Goal: Information Seeking & Learning: Find specific fact

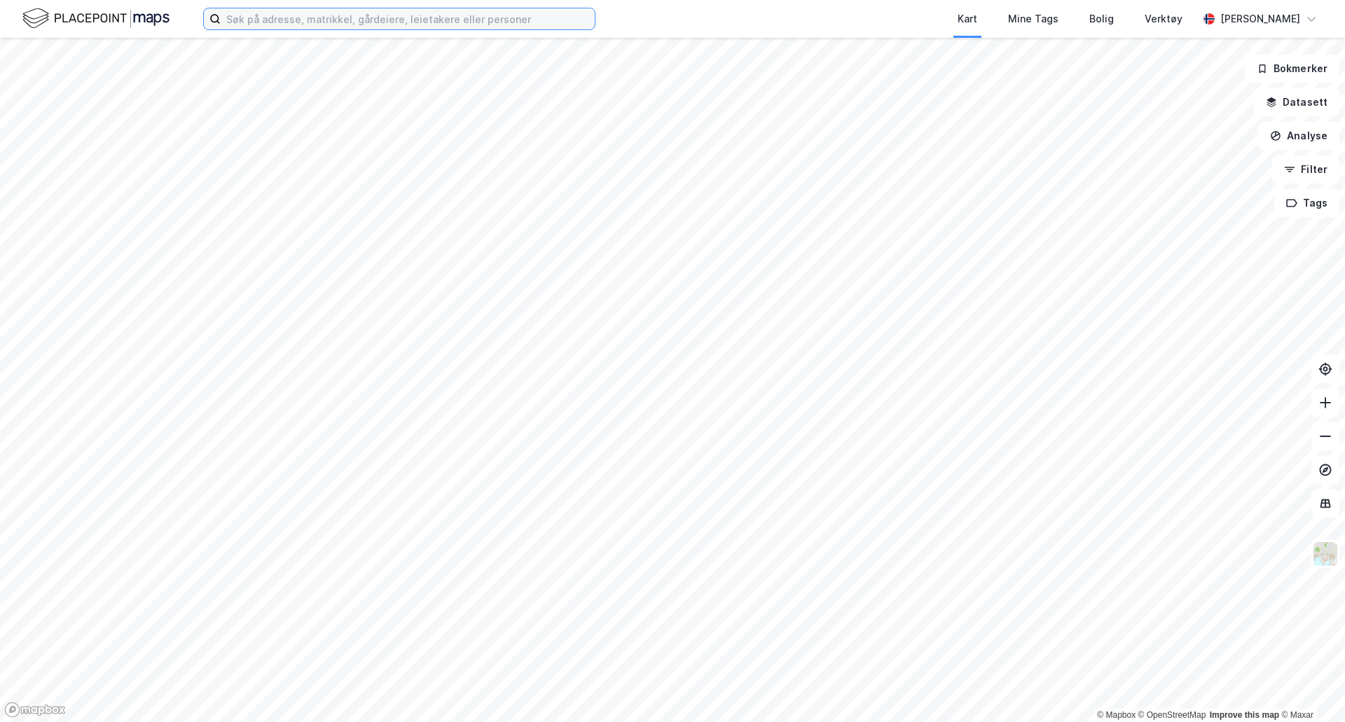
click at [261, 15] on input at bounding box center [408, 18] width 374 height 21
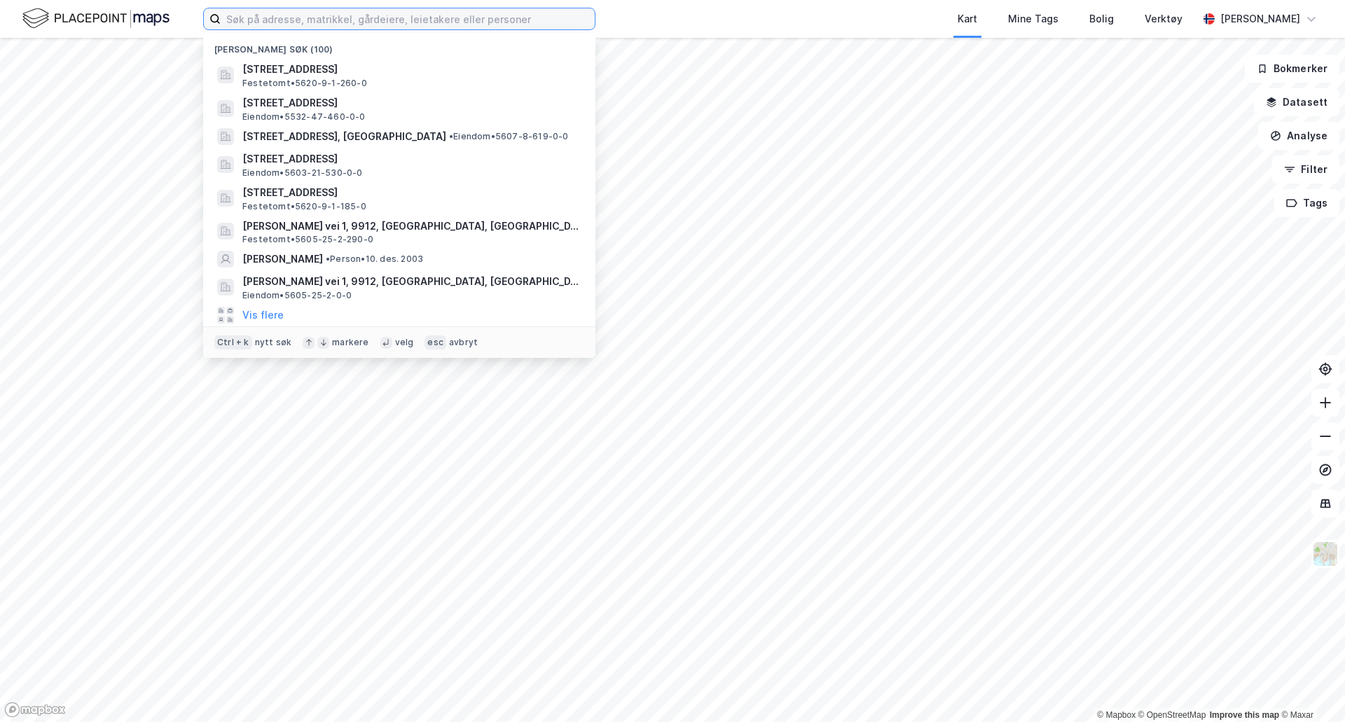
paste input "69/741 [GEOGRAPHIC_DATA]"
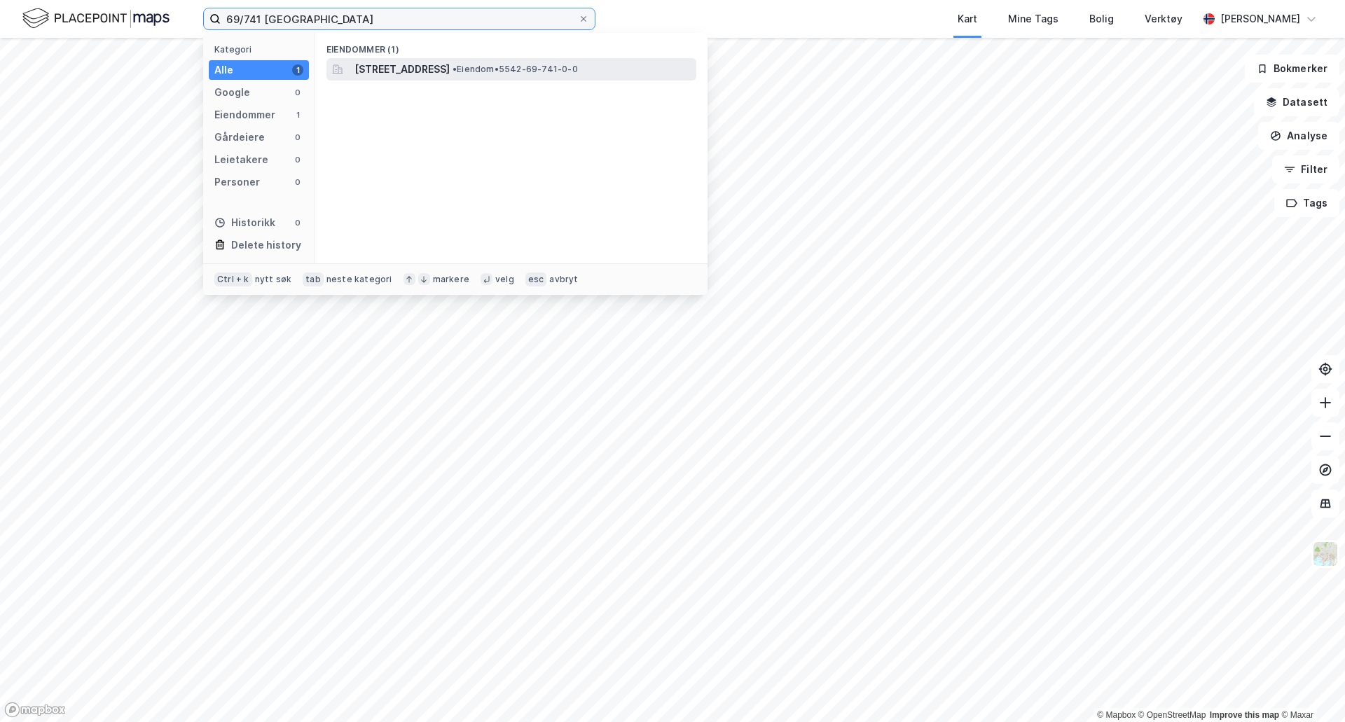
type input "69/741 [GEOGRAPHIC_DATA]"
click at [449, 69] on span "[STREET_ADDRESS]" at bounding box center [401, 69] width 95 height 17
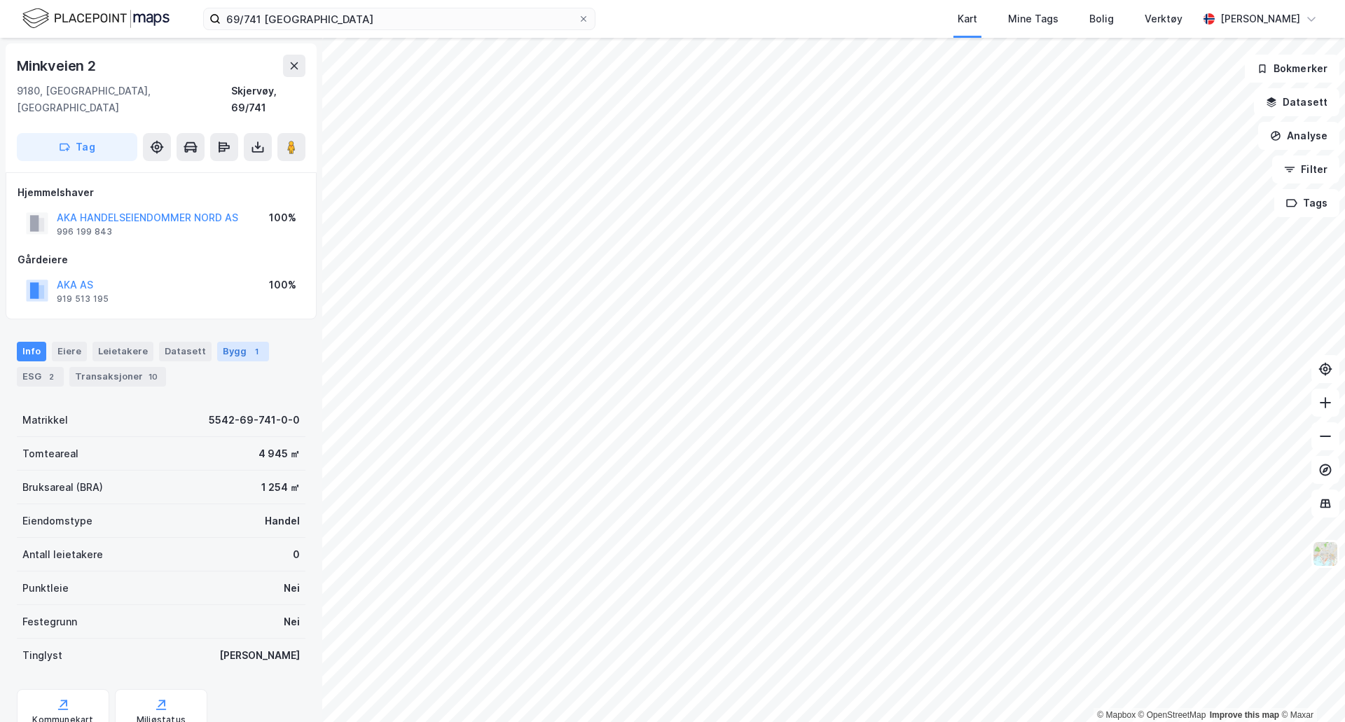
click at [230, 342] on div "Bygg 1" at bounding box center [243, 352] width 52 height 20
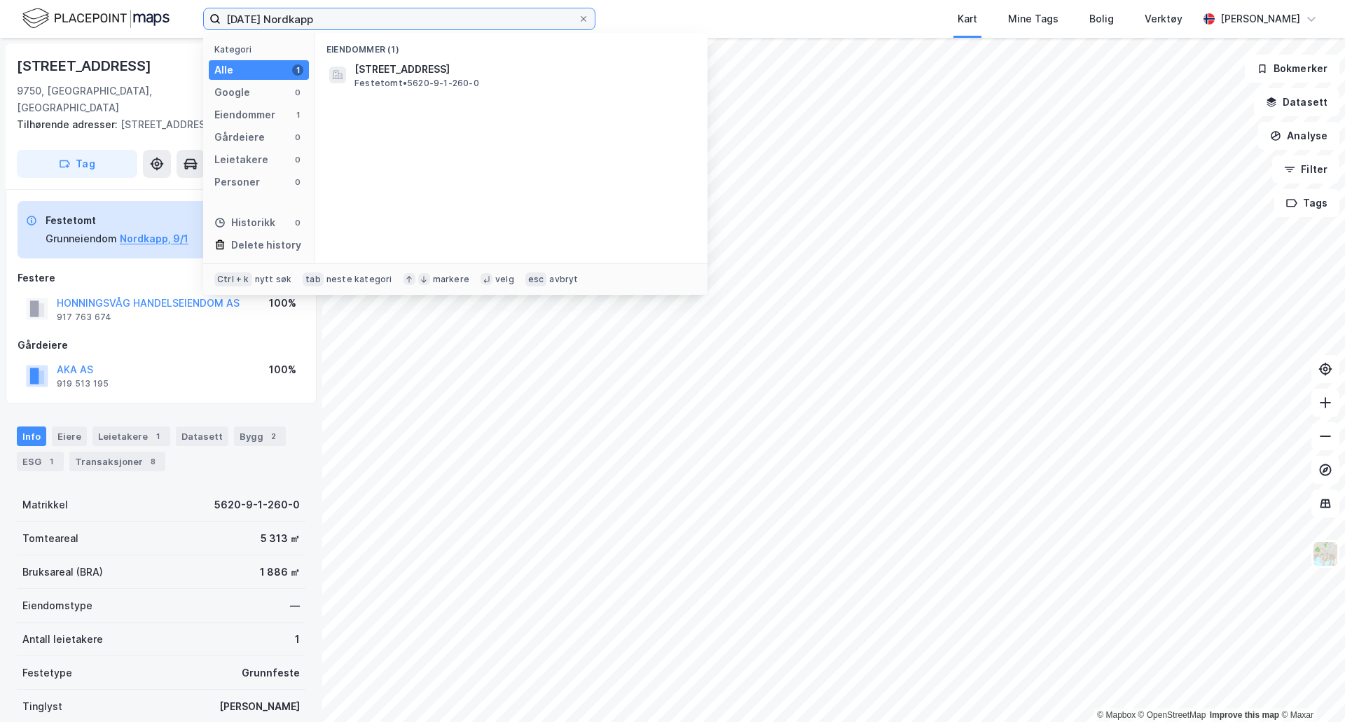
click at [292, 21] on input "9/1/260 Nordkapp" at bounding box center [399, 18] width 357 height 21
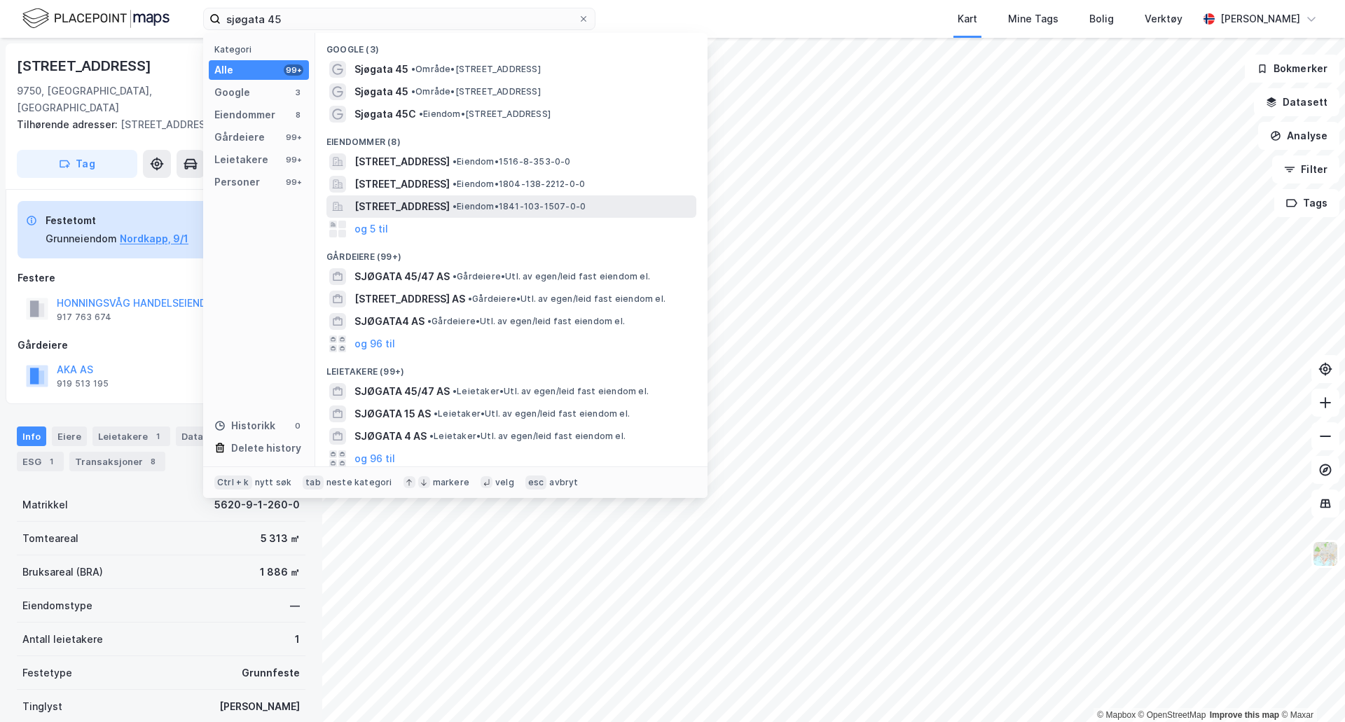
click at [450, 207] on span "Sjøgata 45, 8200, FAUSKE, FAUSKE" at bounding box center [401, 206] width 95 height 17
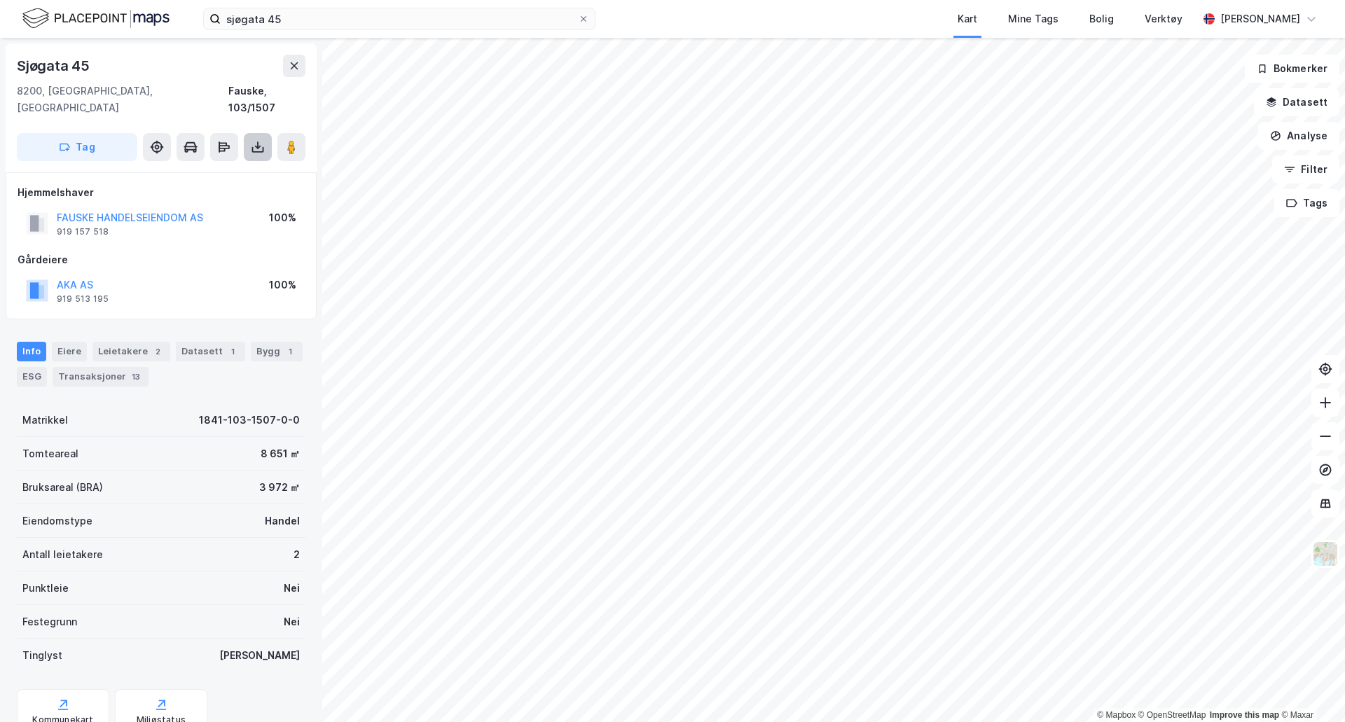
click at [256, 147] on icon at bounding box center [258, 150] width 12 height 6
click at [239, 192] on div "Last ned matrikkelrapport" at bounding box center [206, 197] width 116 height 11
click at [213, 169] on div "Last ned grunnbok" at bounding box center [188, 174] width 81 height 11
click at [1330, 550] on img at bounding box center [1325, 554] width 27 height 27
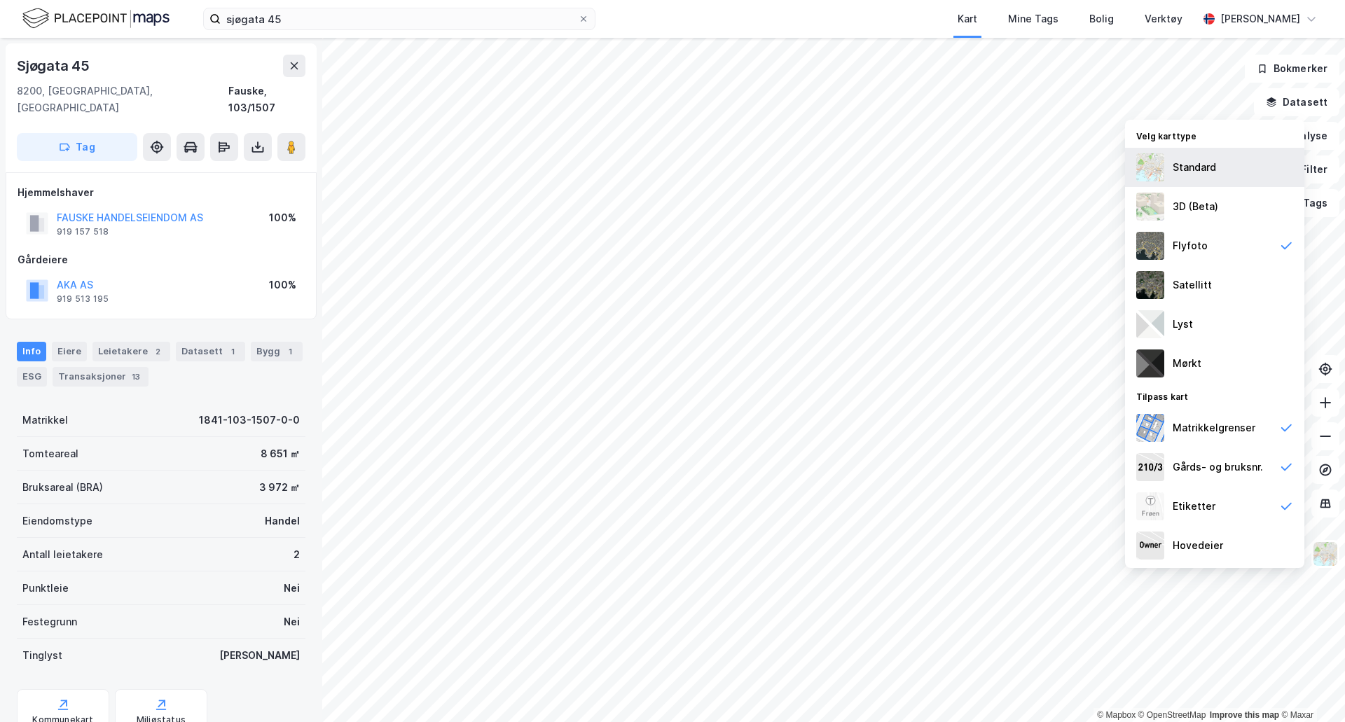
click at [1221, 158] on div "Standard" at bounding box center [1214, 167] width 179 height 39
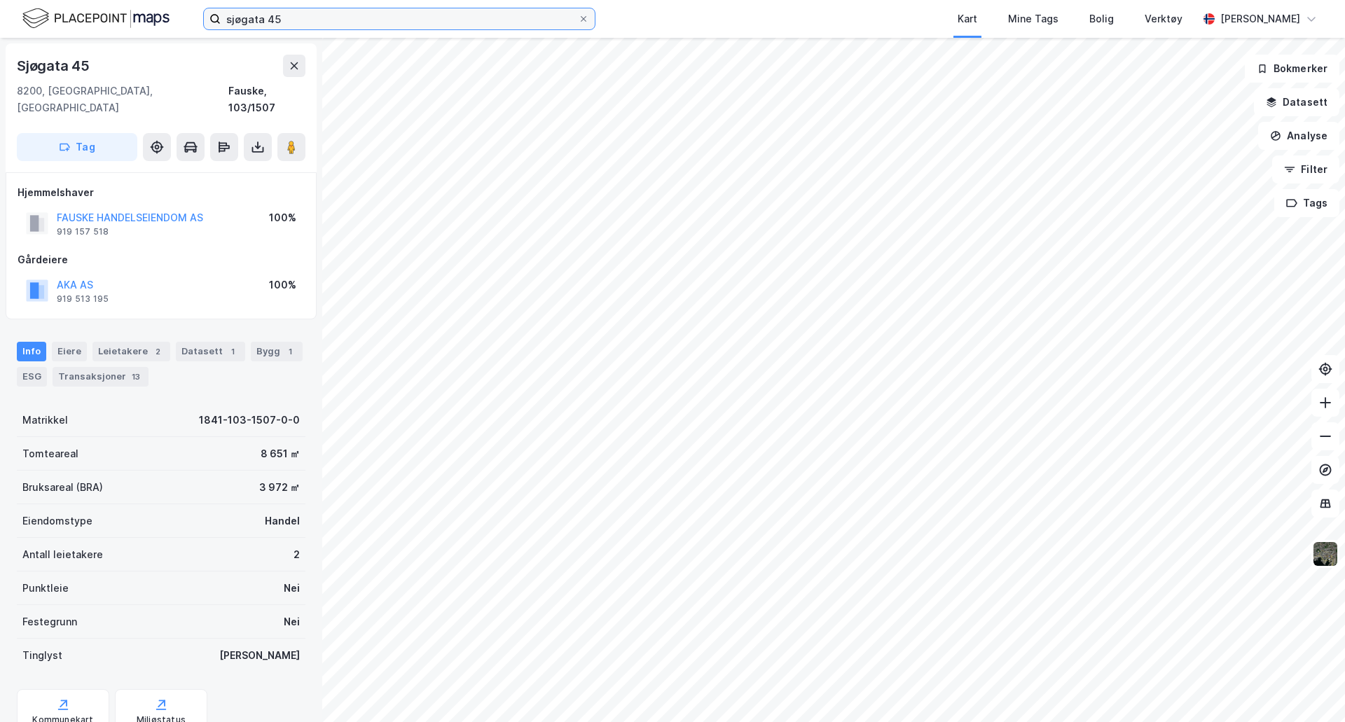
click at [305, 9] on input "sjøgata 45" at bounding box center [399, 18] width 357 height 21
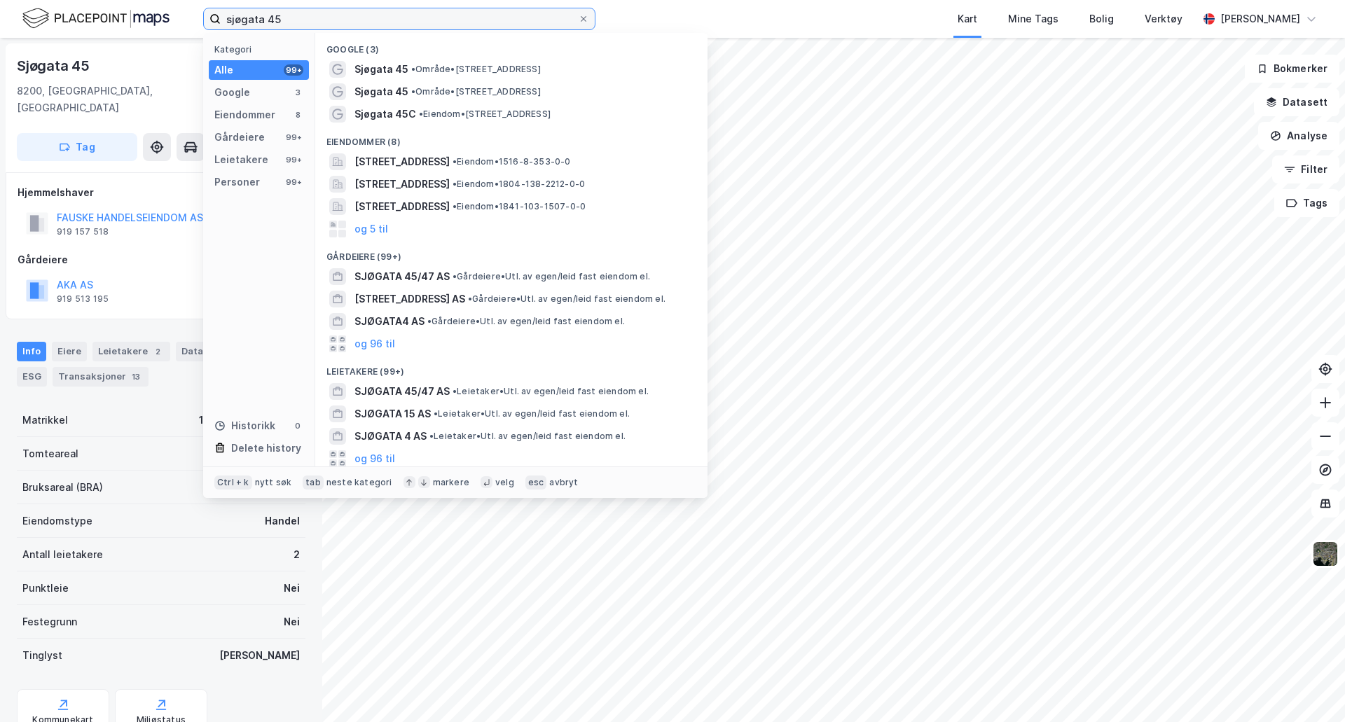
click at [305, 9] on input "sjøgata 45" at bounding box center [399, 18] width 357 height 21
click at [253, 16] on input "sjøgata 45" at bounding box center [399, 18] width 357 height 21
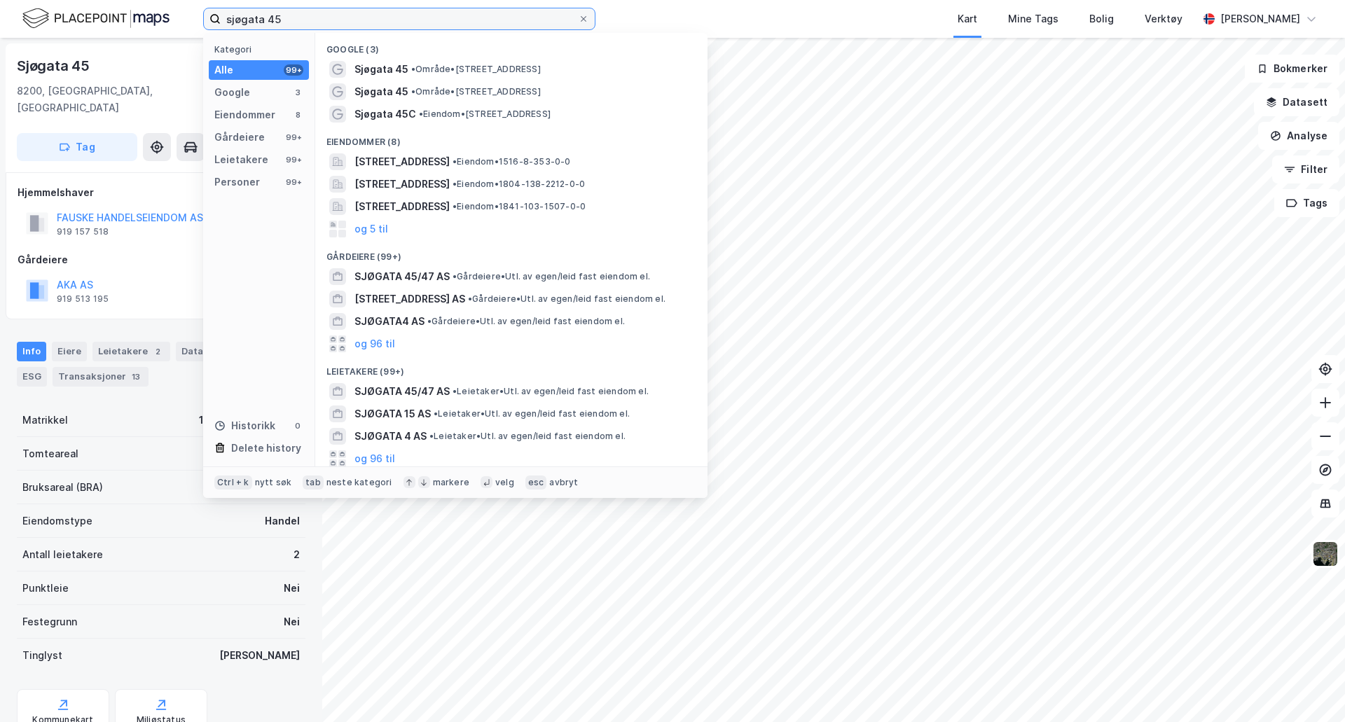
paste input "21/530/1 Hammerfest"
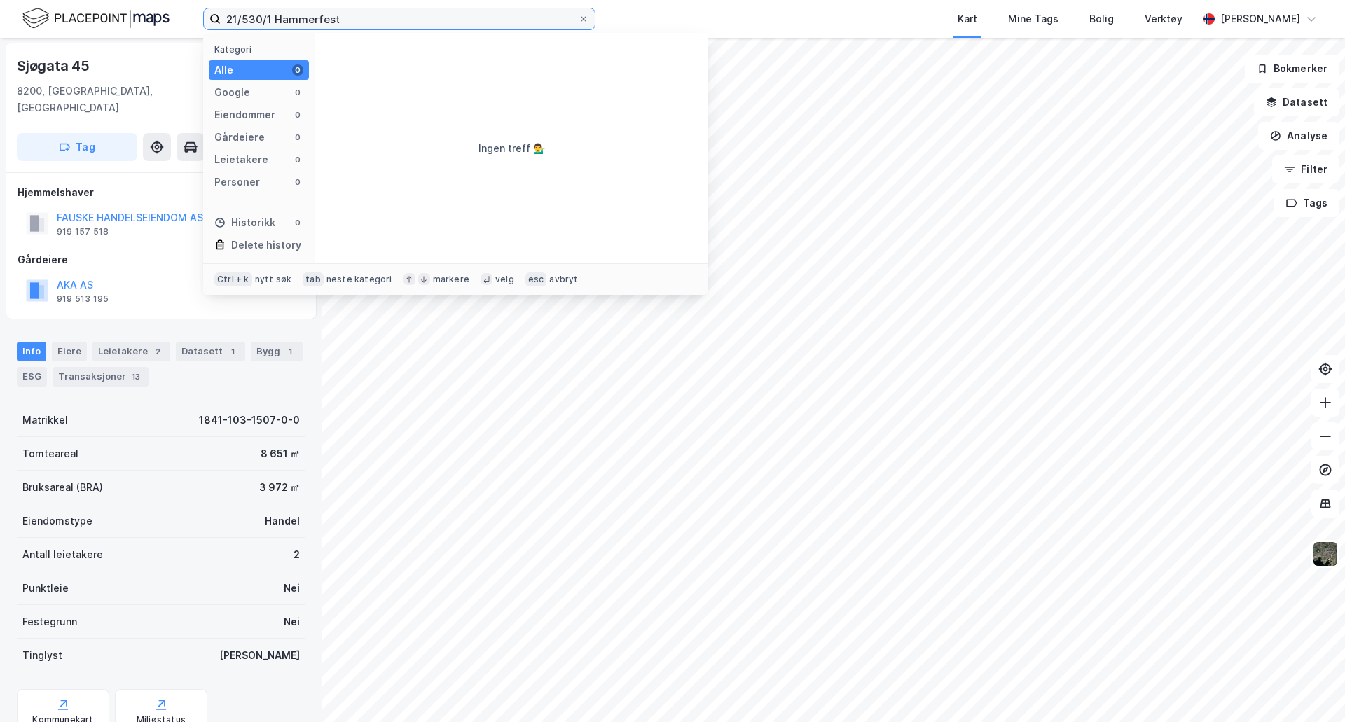
click at [262, 17] on input "21/530/1 Hammerfest" at bounding box center [399, 18] width 357 height 21
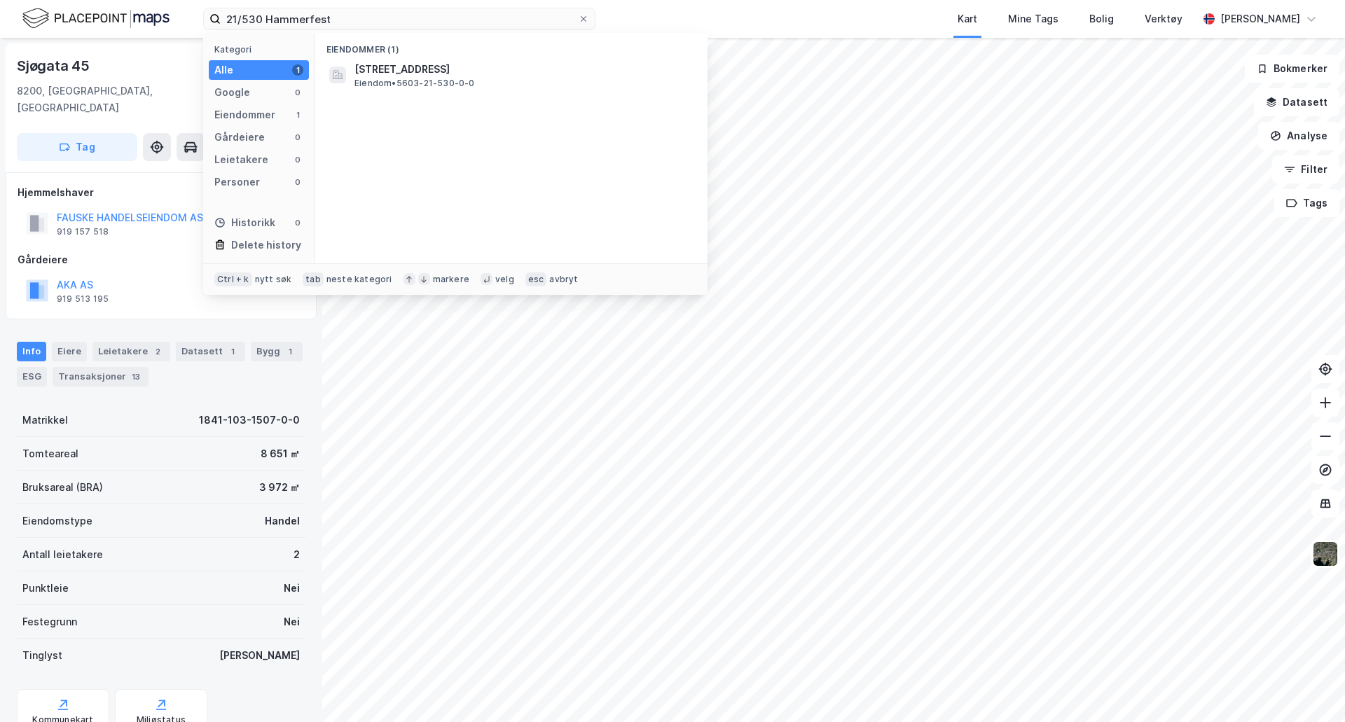
click at [392, 55] on div "Eiendommer (1)" at bounding box center [511, 45] width 392 height 25
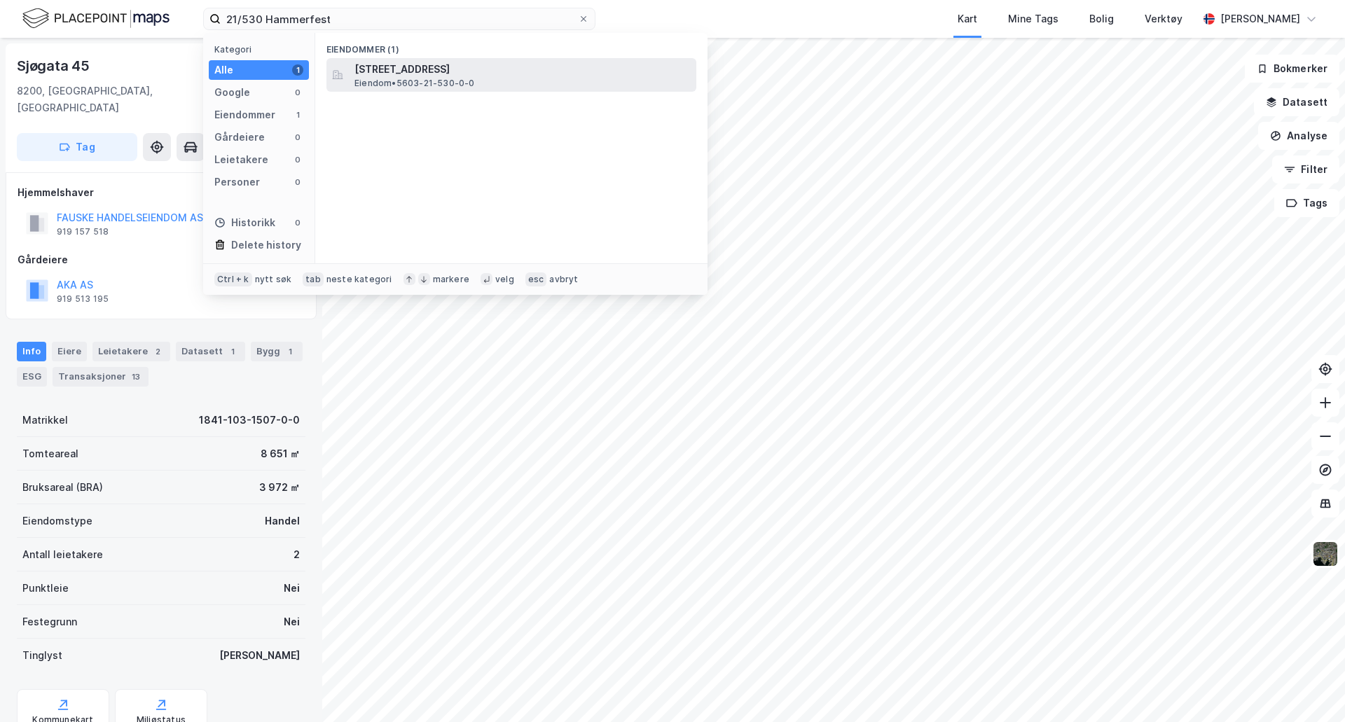
click at [403, 73] on span "[STREET_ADDRESS]" at bounding box center [522, 69] width 336 height 17
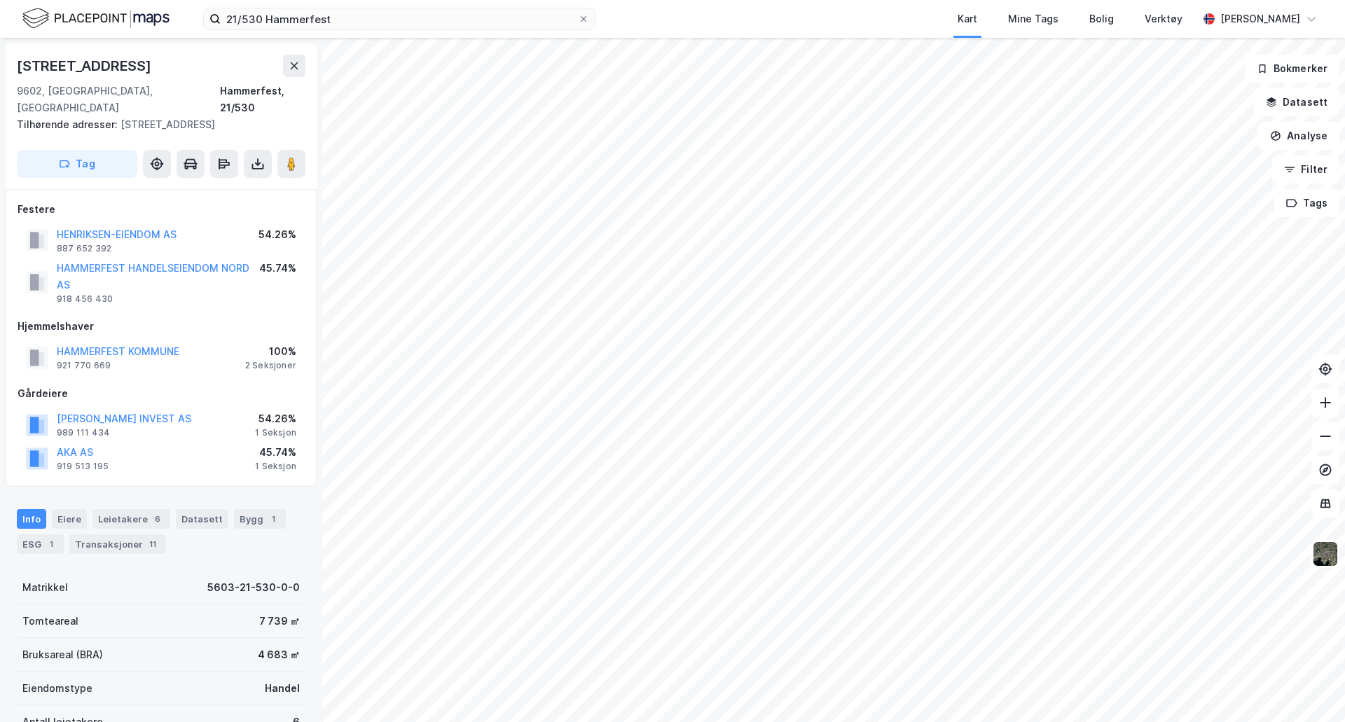
click at [263, 613] on div "7 739 ㎡" at bounding box center [279, 621] width 41 height 17
click at [274, 646] on div "4 683 ㎡" at bounding box center [279, 654] width 42 height 17
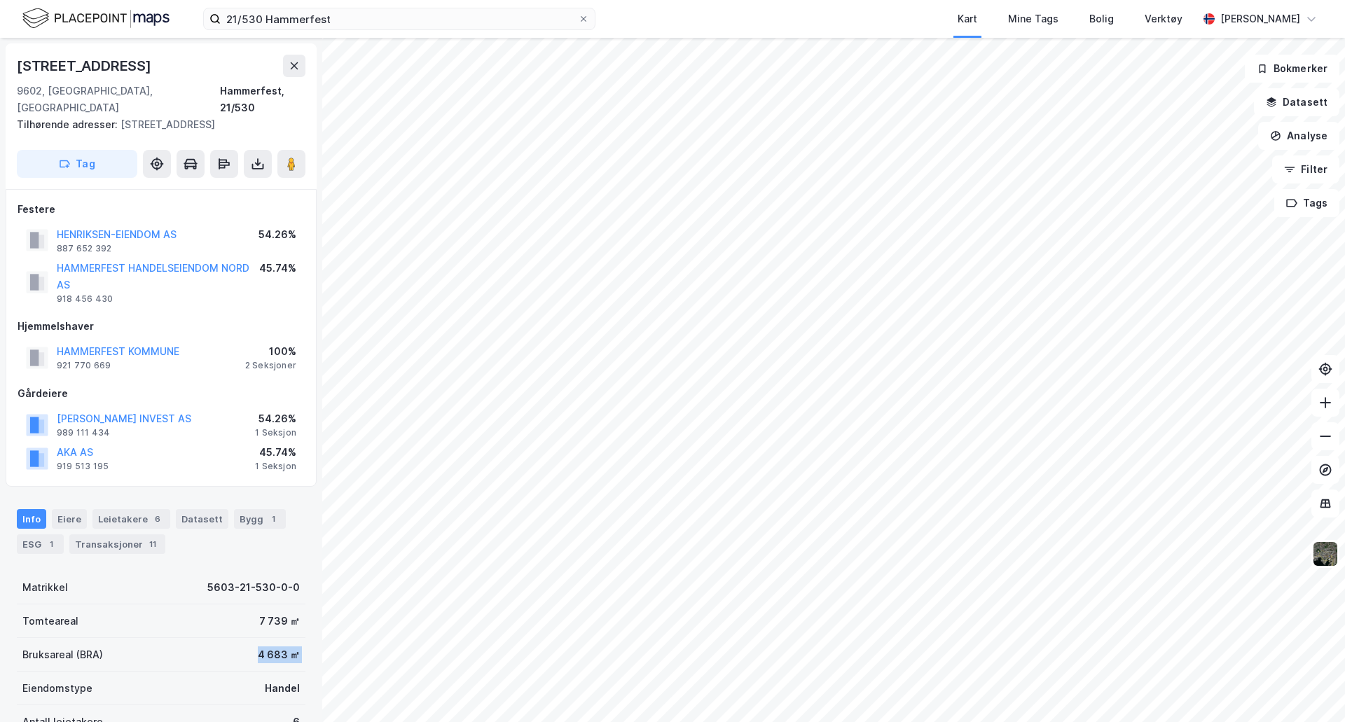
click at [274, 646] on div "4 683 ㎡" at bounding box center [279, 654] width 42 height 17
copy div "4 683 ㎡"
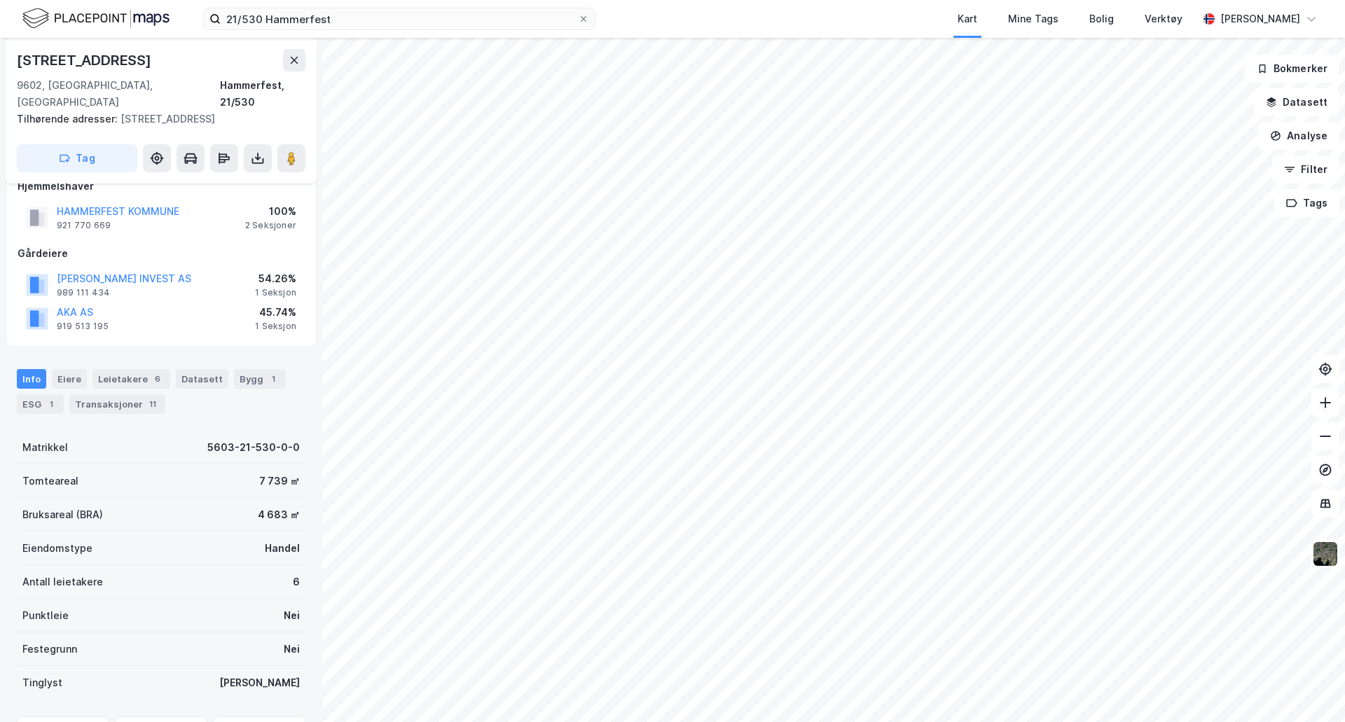
click at [269, 473] on div "7 739 ㎡" at bounding box center [279, 481] width 41 height 17
copy div "7 739 ㎡"
click at [263, 506] on div "4 683 ㎡" at bounding box center [279, 514] width 42 height 17
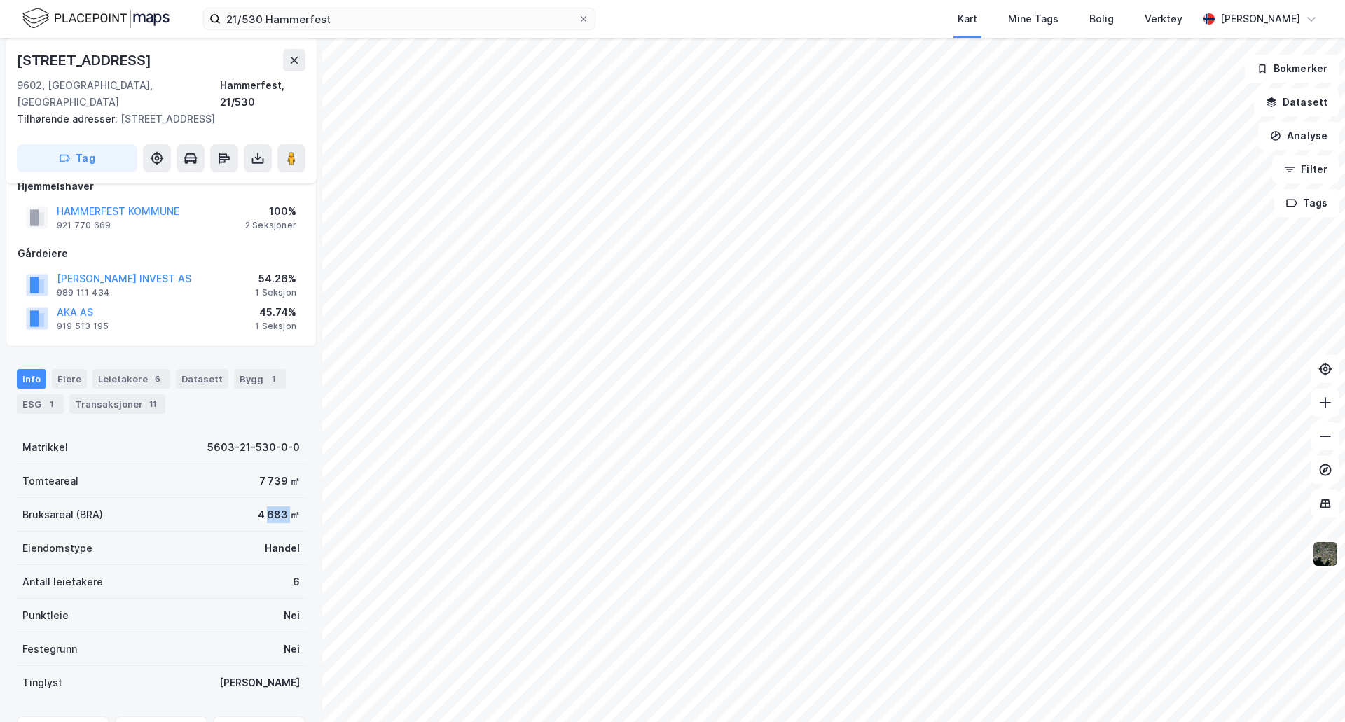
click at [263, 506] on div "4 683 ㎡" at bounding box center [279, 514] width 42 height 17
copy div "4 683 ㎡"
click at [263, 473] on div "7 739 ㎡" at bounding box center [279, 481] width 41 height 17
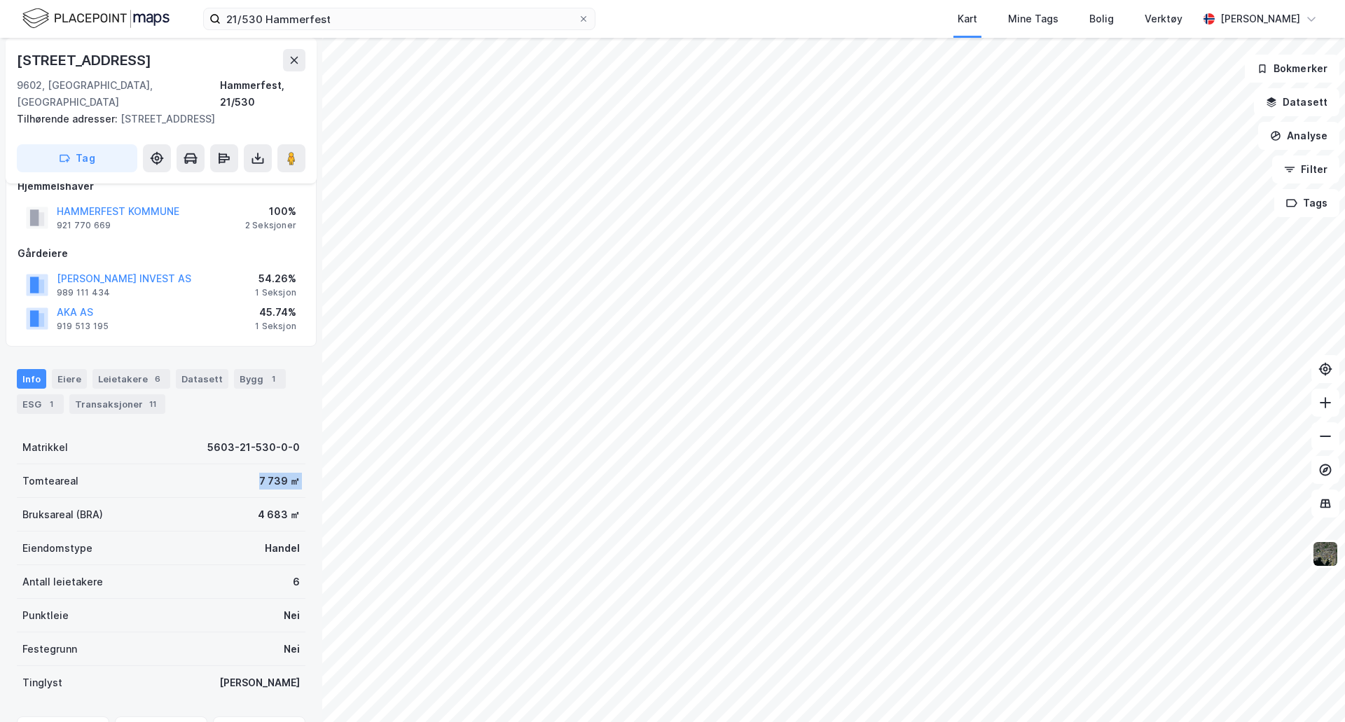
click at [263, 473] on div "7 739 ㎡" at bounding box center [279, 481] width 41 height 17
copy div "7 739 ㎡"
click at [424, 18] on input "21/530 Hammerfest" at bounding box center [399, 18] width 357 height 21
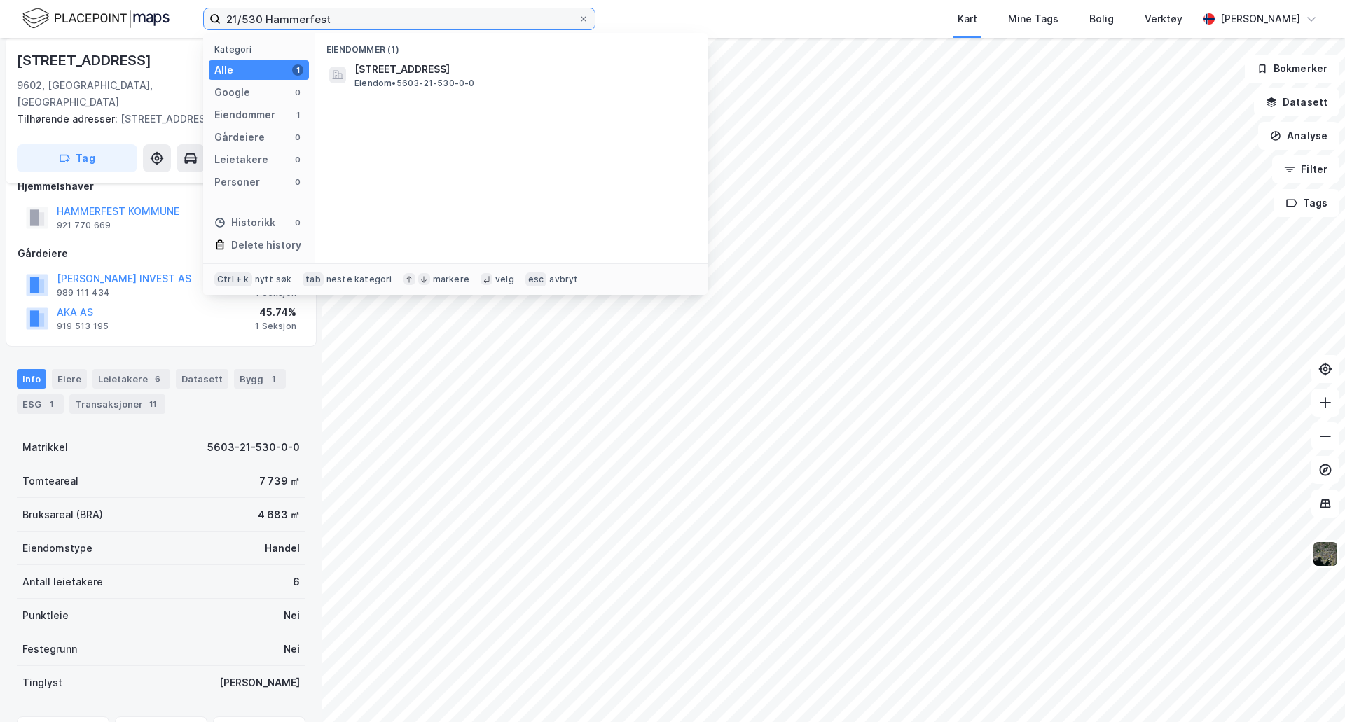
click at [424, 18] on input "21/530 Hammerfest" at bounding box center [399, 18] width 357 height 21
paste input "47/460 Balsfjord"
click at [497, 95] on div "Eiendommer (1) Brattmelveien 6, 9050, STORSTEINNES, BALSFJORD Eiendom • 5532-47…" at bounding box center [511, 148] width 392 height 230
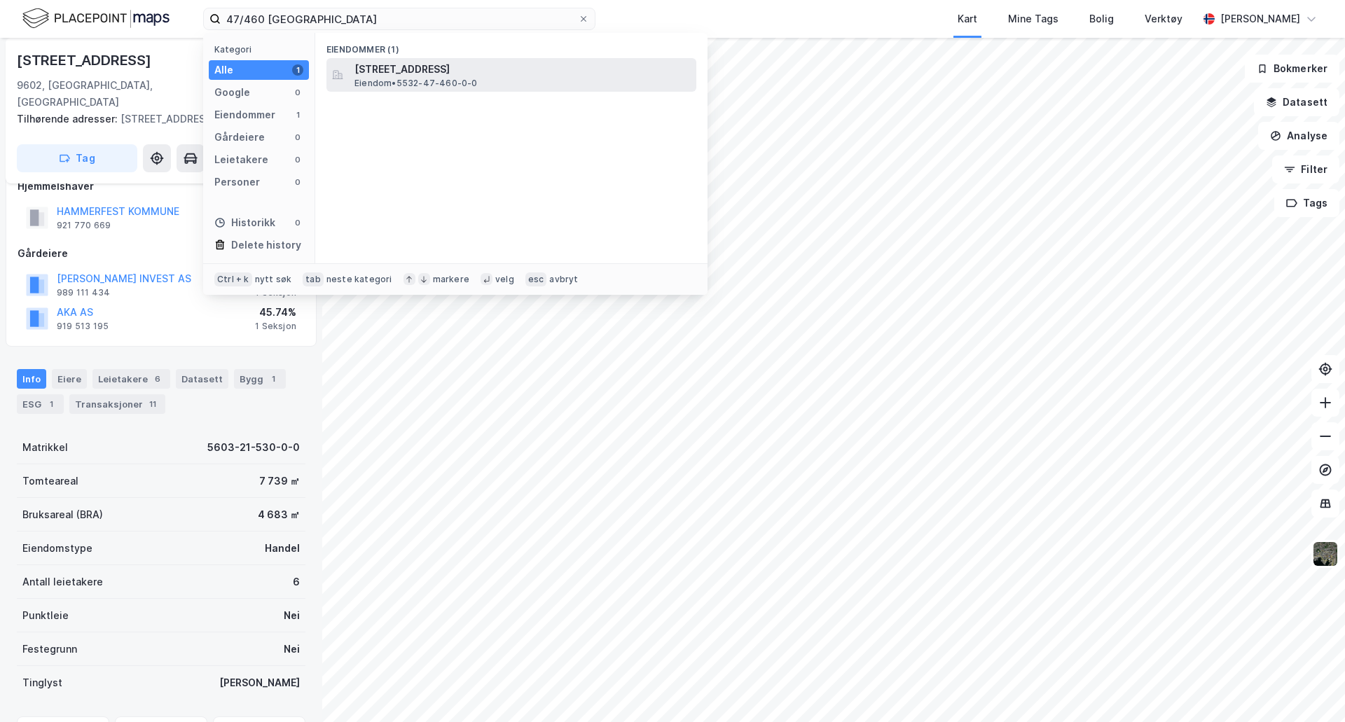
click at [491, 83] on div "Brattmelveien 6, 9050, STORSTEINNES, BALSFJORD Eiendom • 5532-47-460-0-0" at bounding box center [523, 75] width 339 height 28
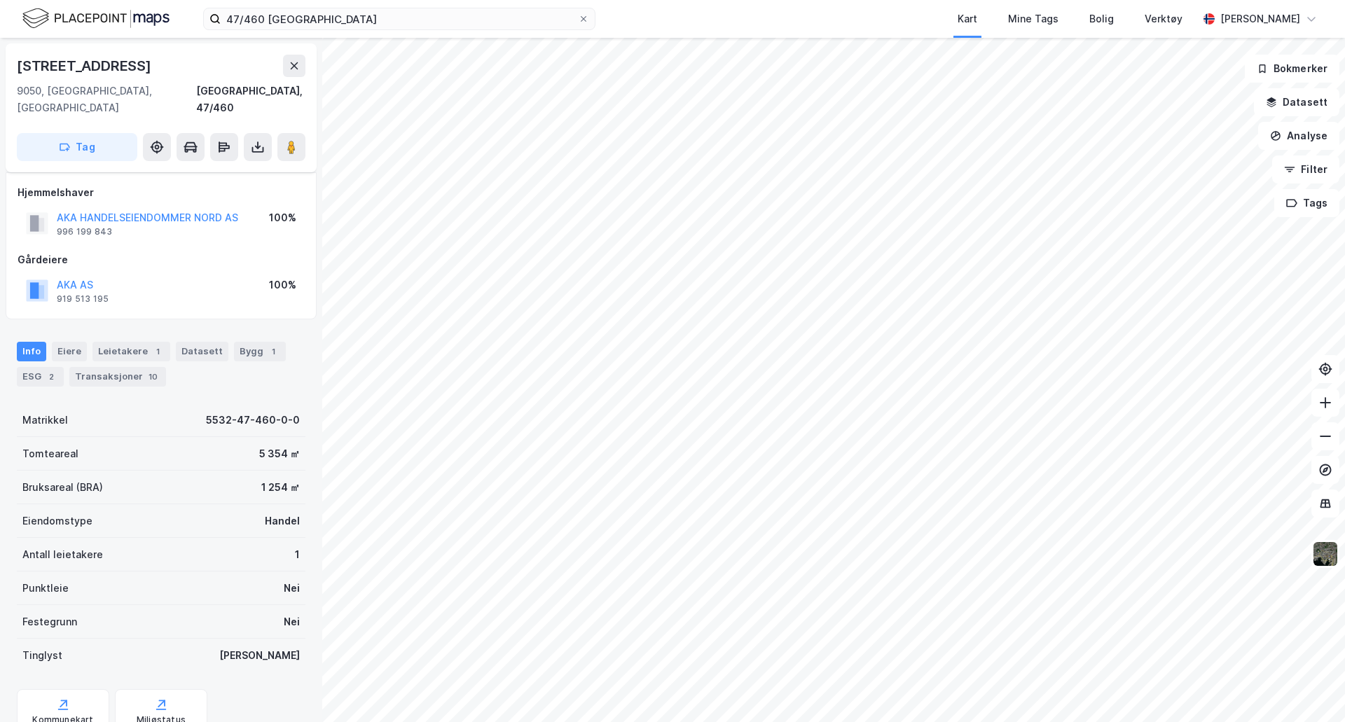
scroll to position [41, 0]
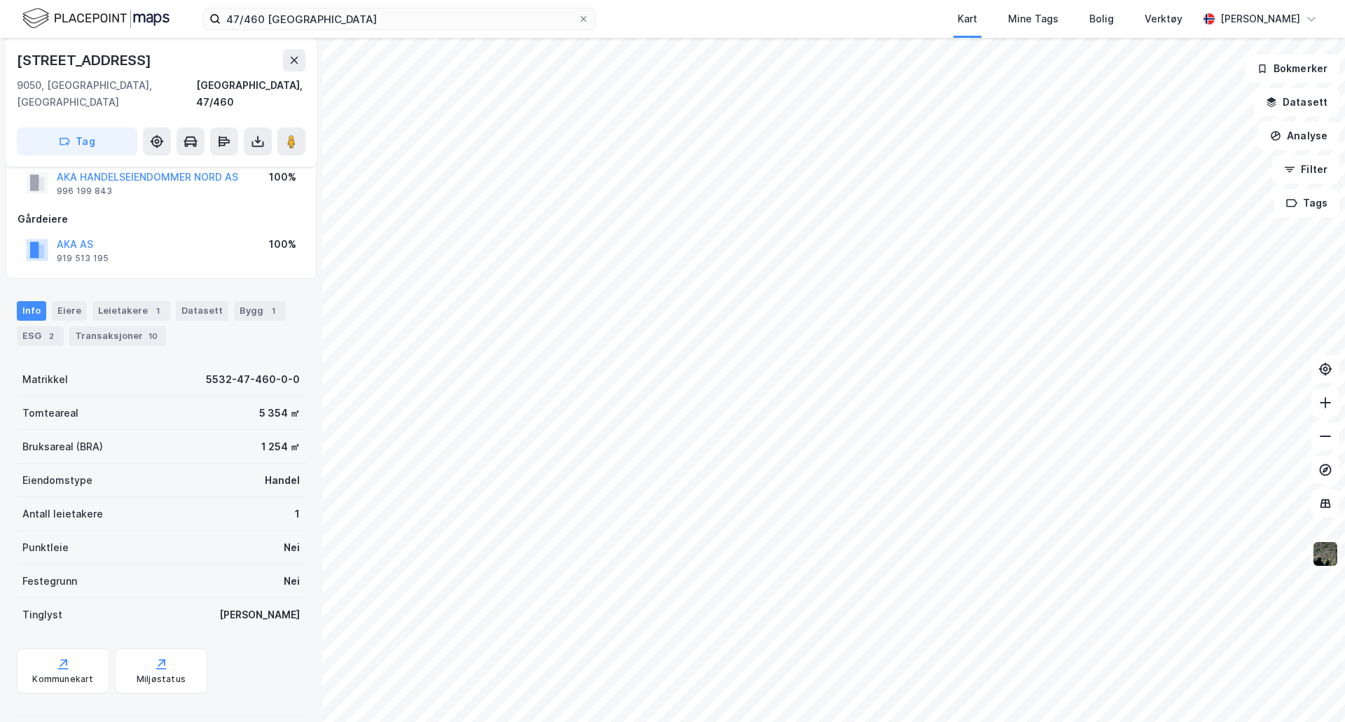
click at [269, 438] on div "1 254 ㎡" at bounding box center [280, 446] width 39 height 17
copy div "1 254 ㎡"
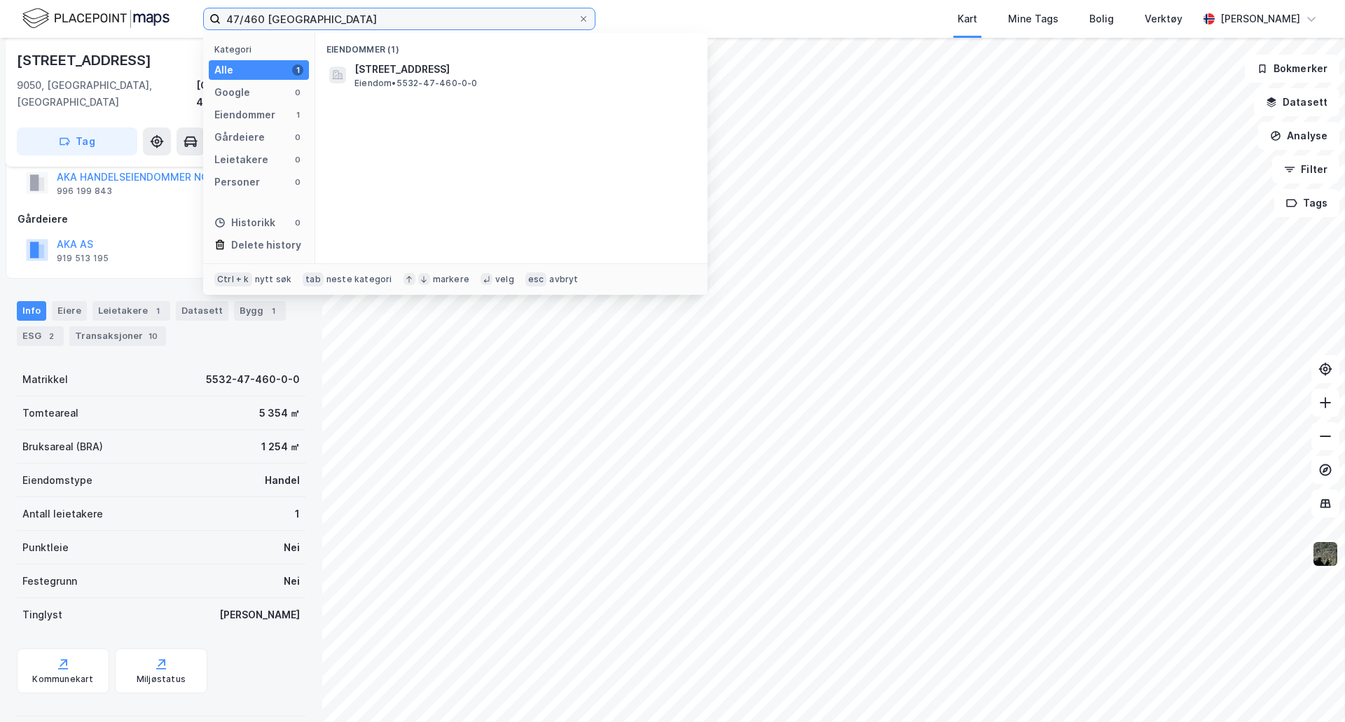
click at [277, 22] on input "47/460 Balsfjord" at bounding box center [399, 18] width 357 height 21
click at [377, 17] on input "47/460 Balsfjord" at bounding box center [399, 18] width 357 height 21
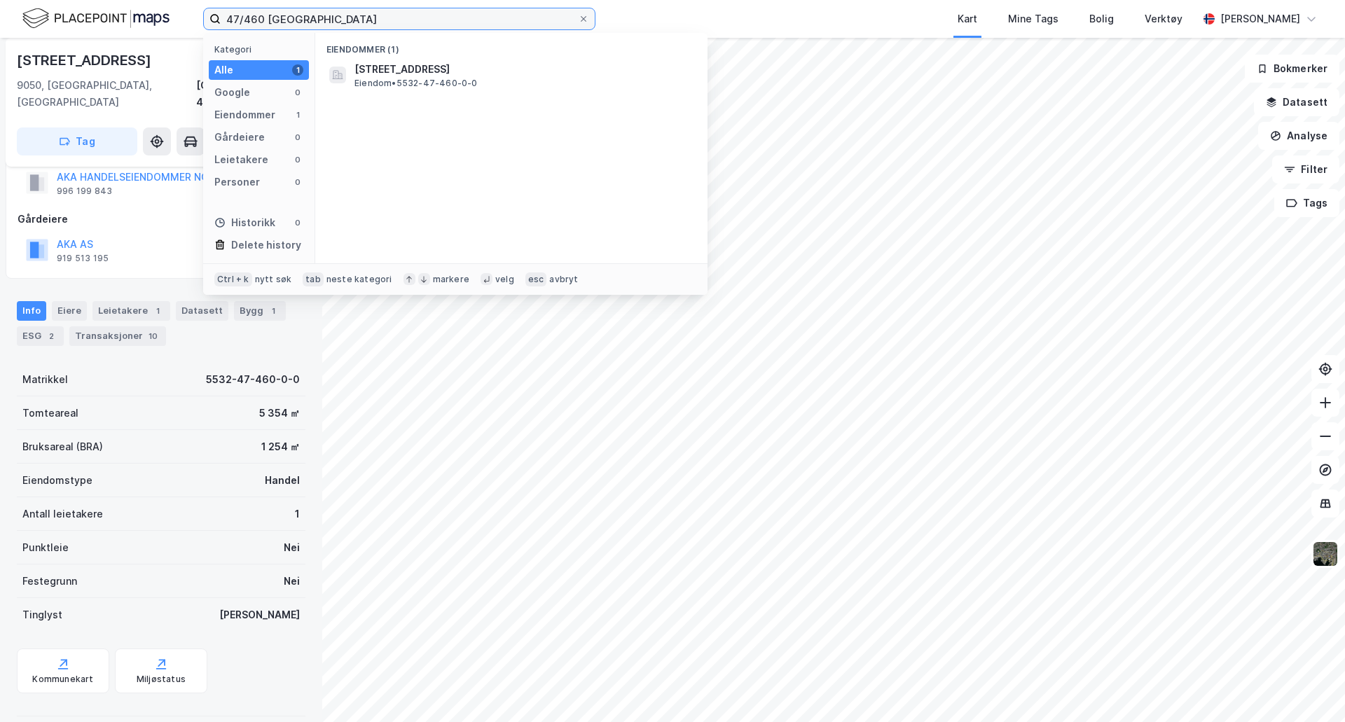
click at [377, 17] on input "47/460 Balsfjord" at bounding box center [399, 18] width 357 height 21
paste input "17/161 Hammerfest"
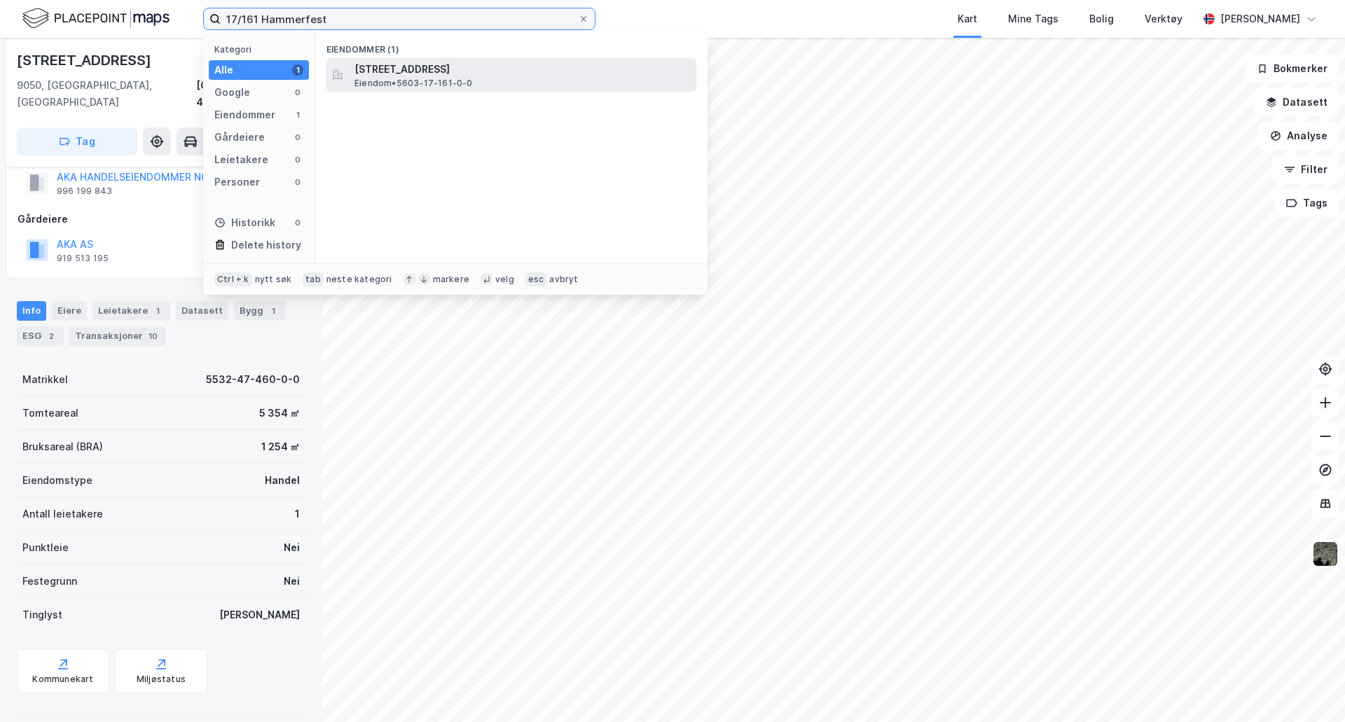
type input "17/161 Hammerfest"
click at [425, 69] on span "Storsvingen 4, 9610, RYPEFJORD, HAMMERFEST" at bounding box center [522, 69] width 336 height 17
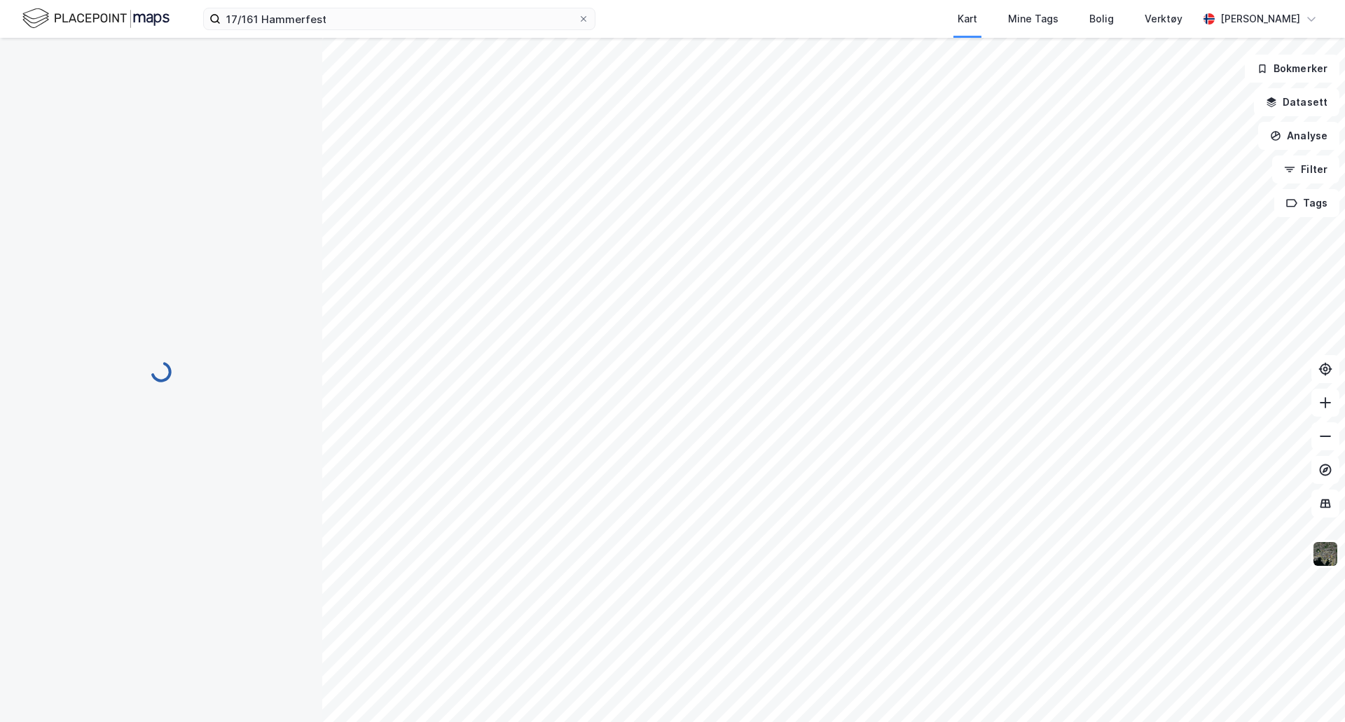
scroll to position [41, 0]
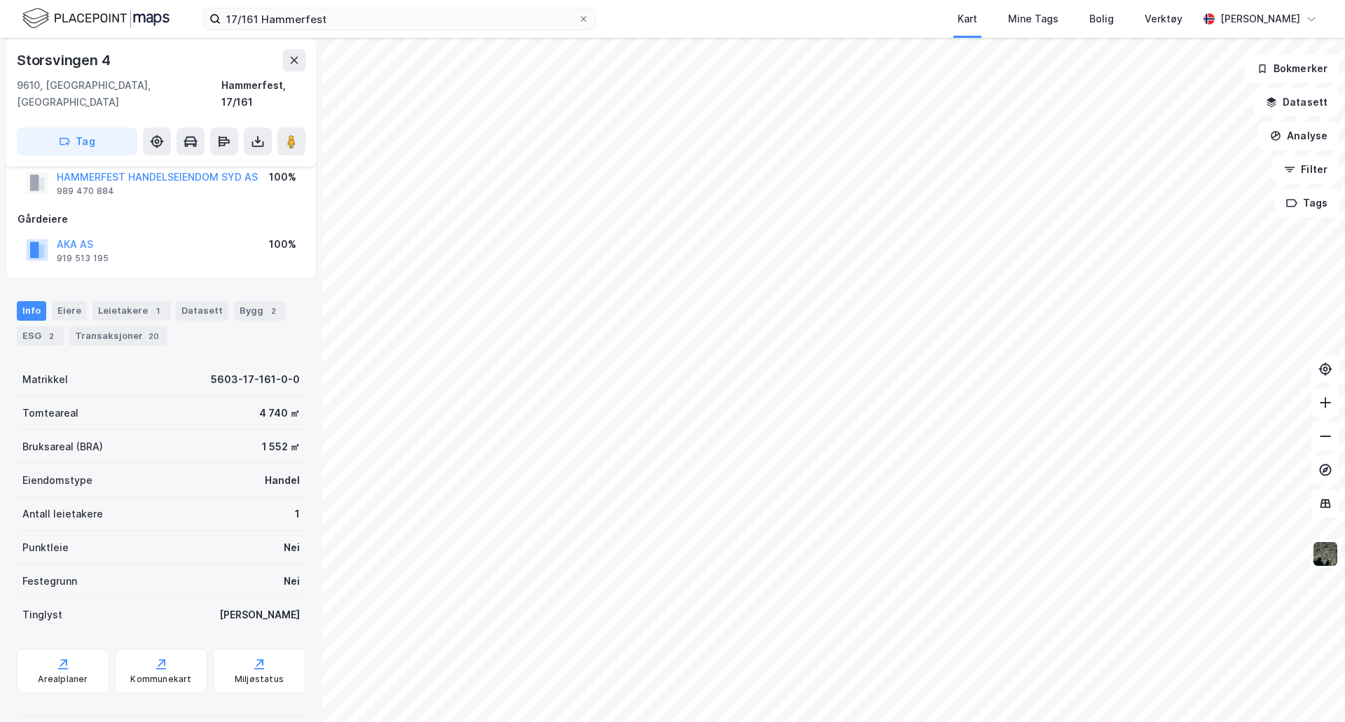
click at [279, 438] on div "1 552 ㎡" at bounding box center [281, 446] width 38 height 17
copy div "1 552 ㎡"
